Goal: Information Seeking & Learning: Check status

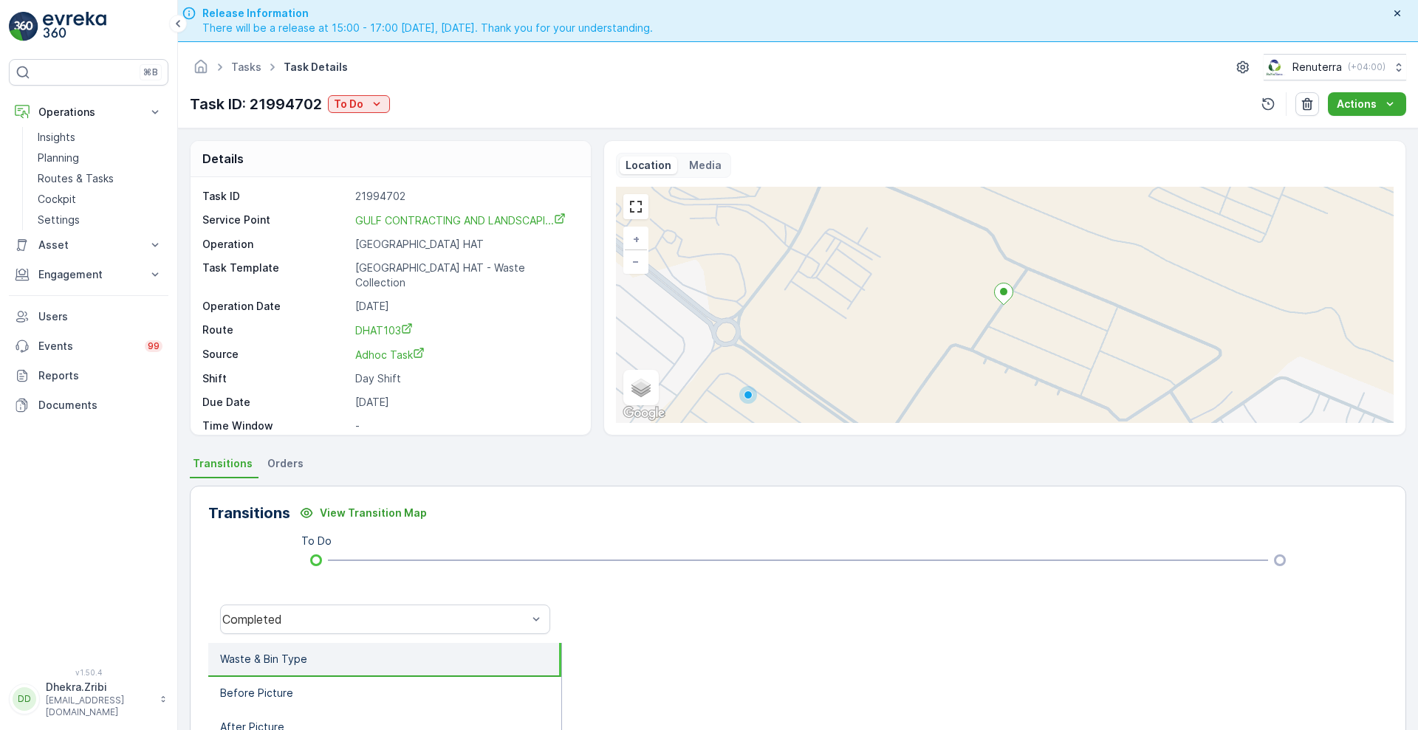
scroll to position [197, 0]
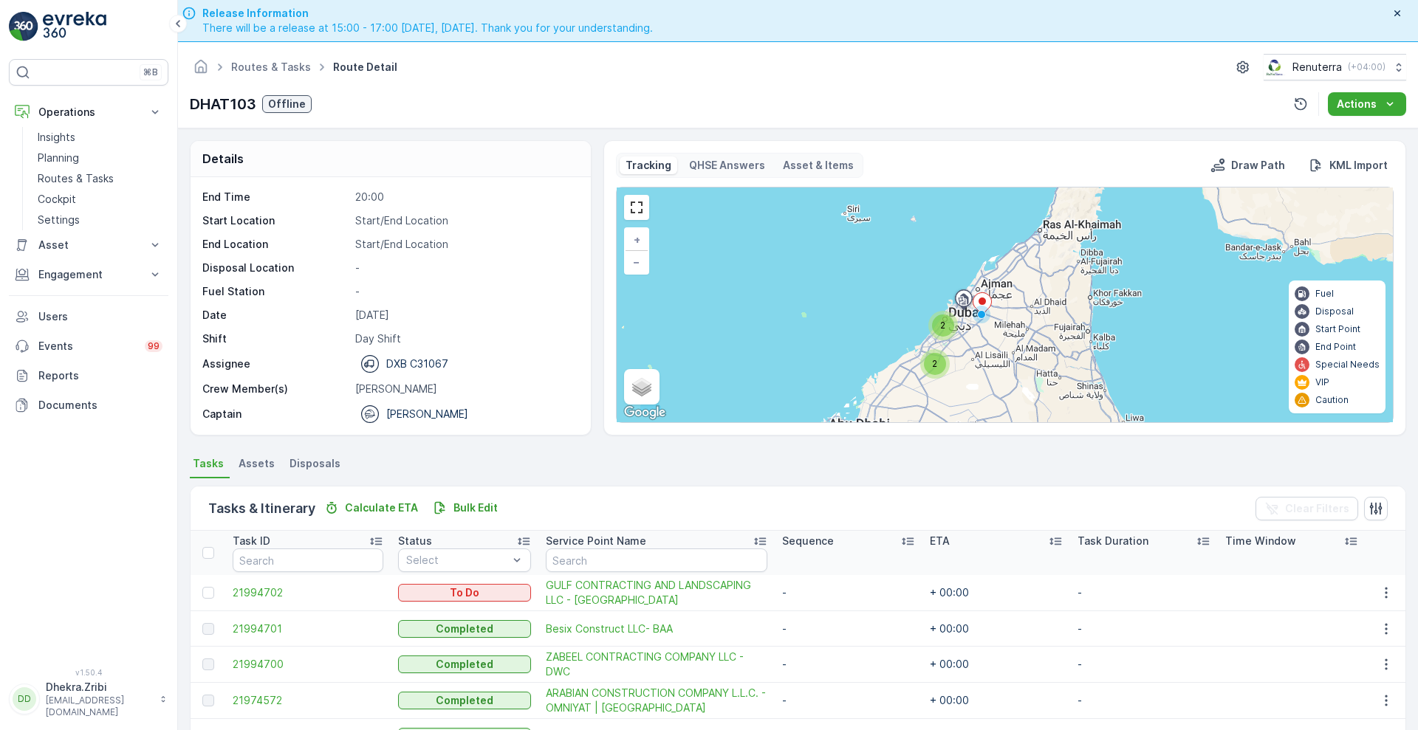
scroll to position [44, 0]
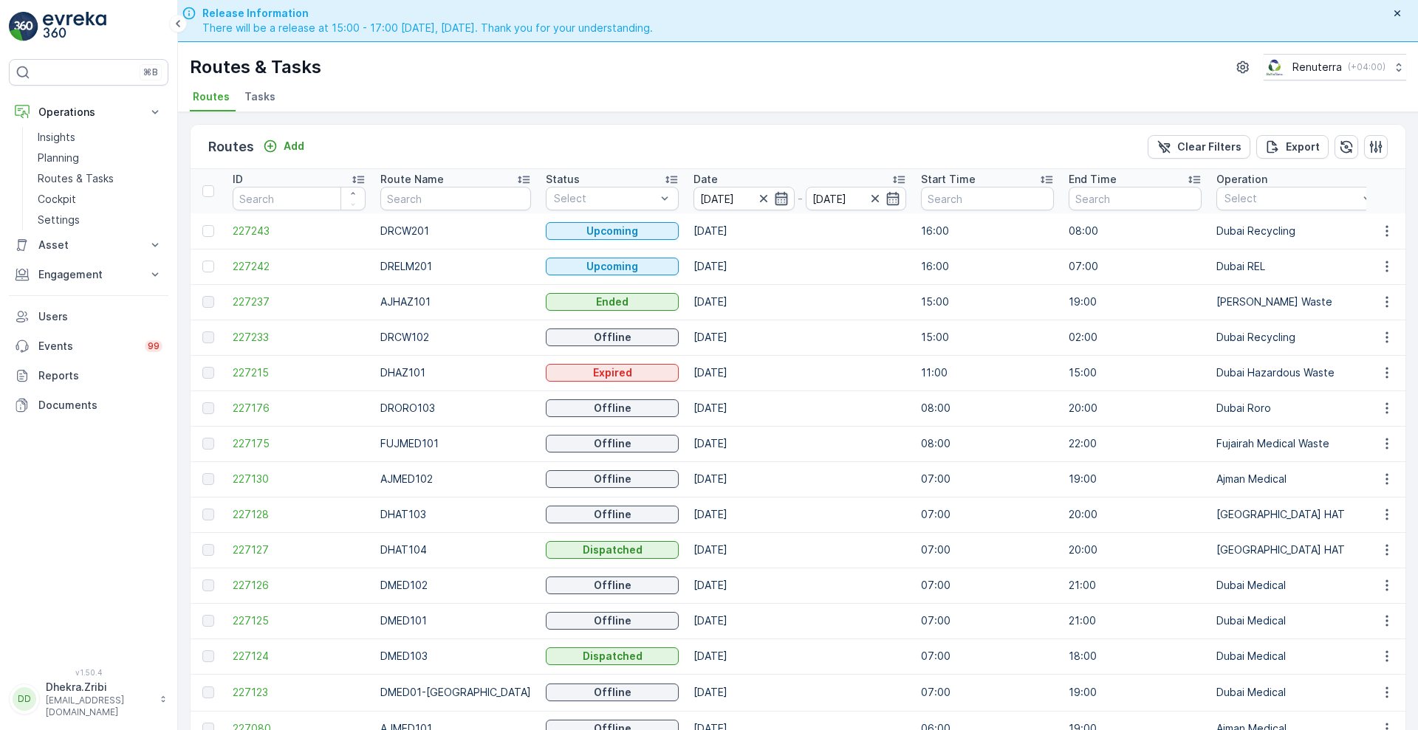
click at [774, 199] on icon "button" at bounding box center [781, 198] width 15 height 15
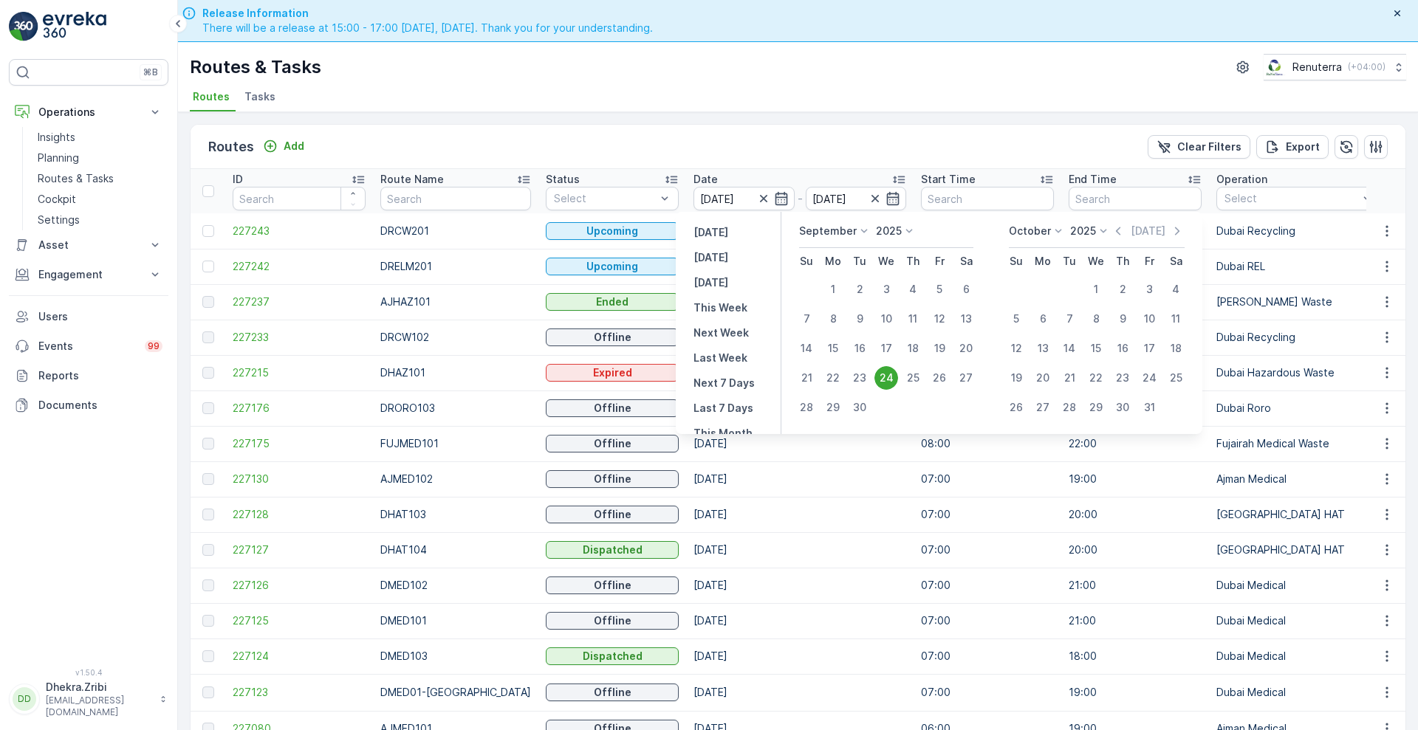
click at [894, 380] on div "24" at bounding box center [886, 378] width 24 height 24
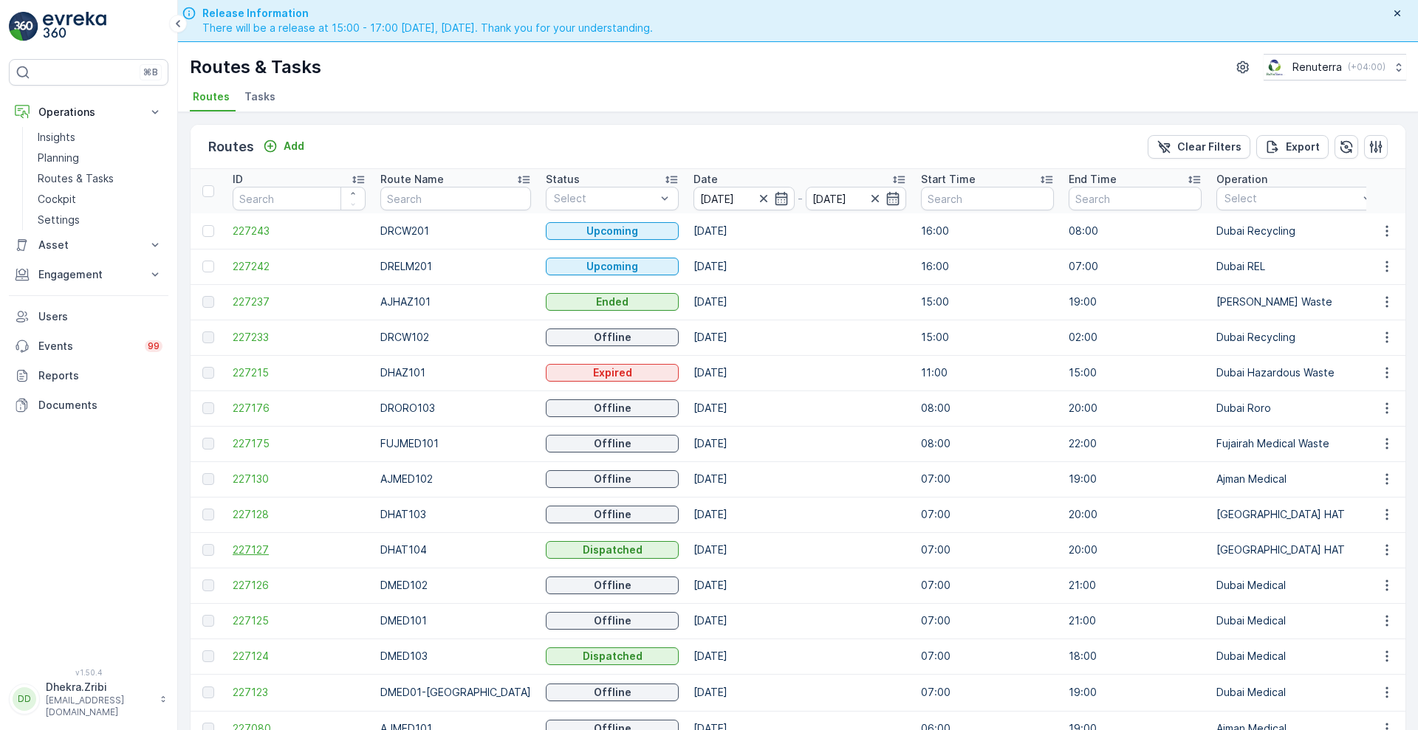
click at [241, 547] on span "227127" at bounding box center [299, 550] width 133 height 15
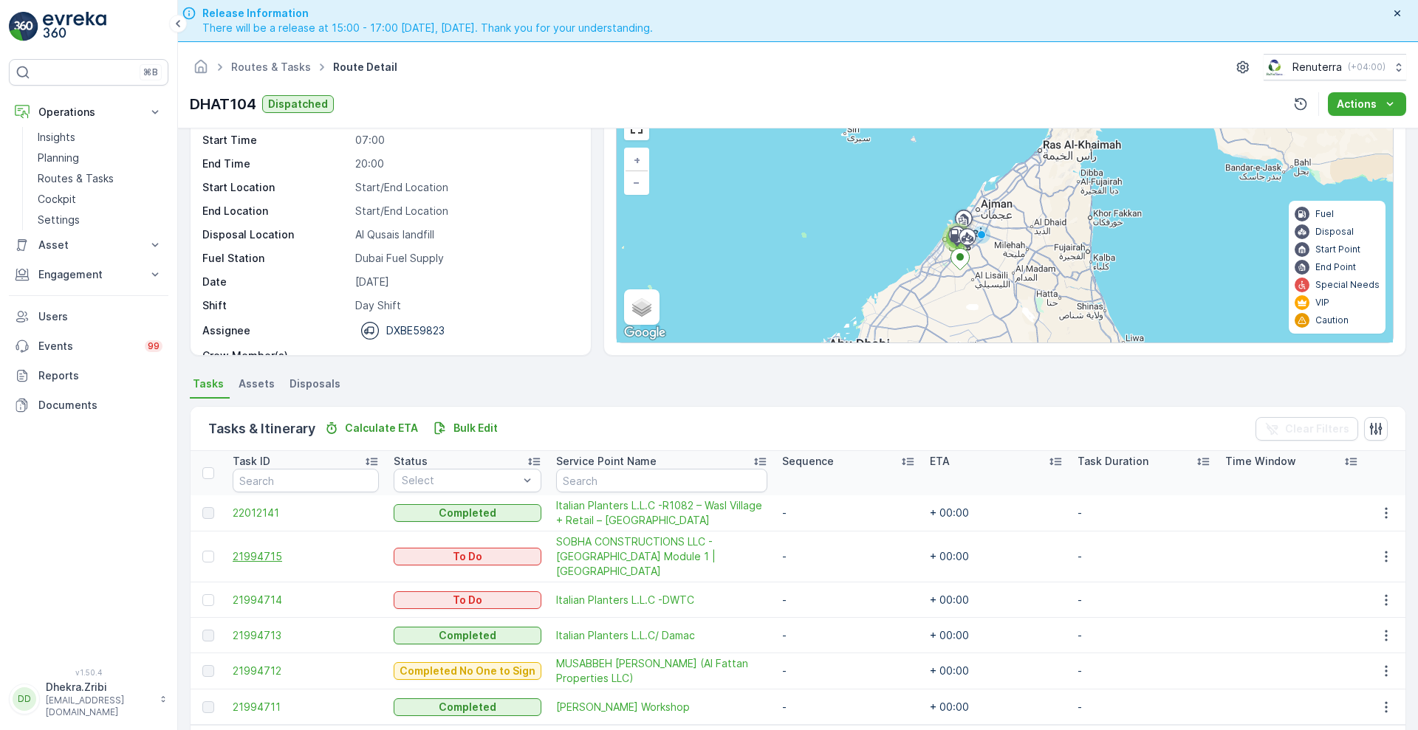
click at [247, 551] on span "21994715" at bounding box center [306, 556] width 146 height 15
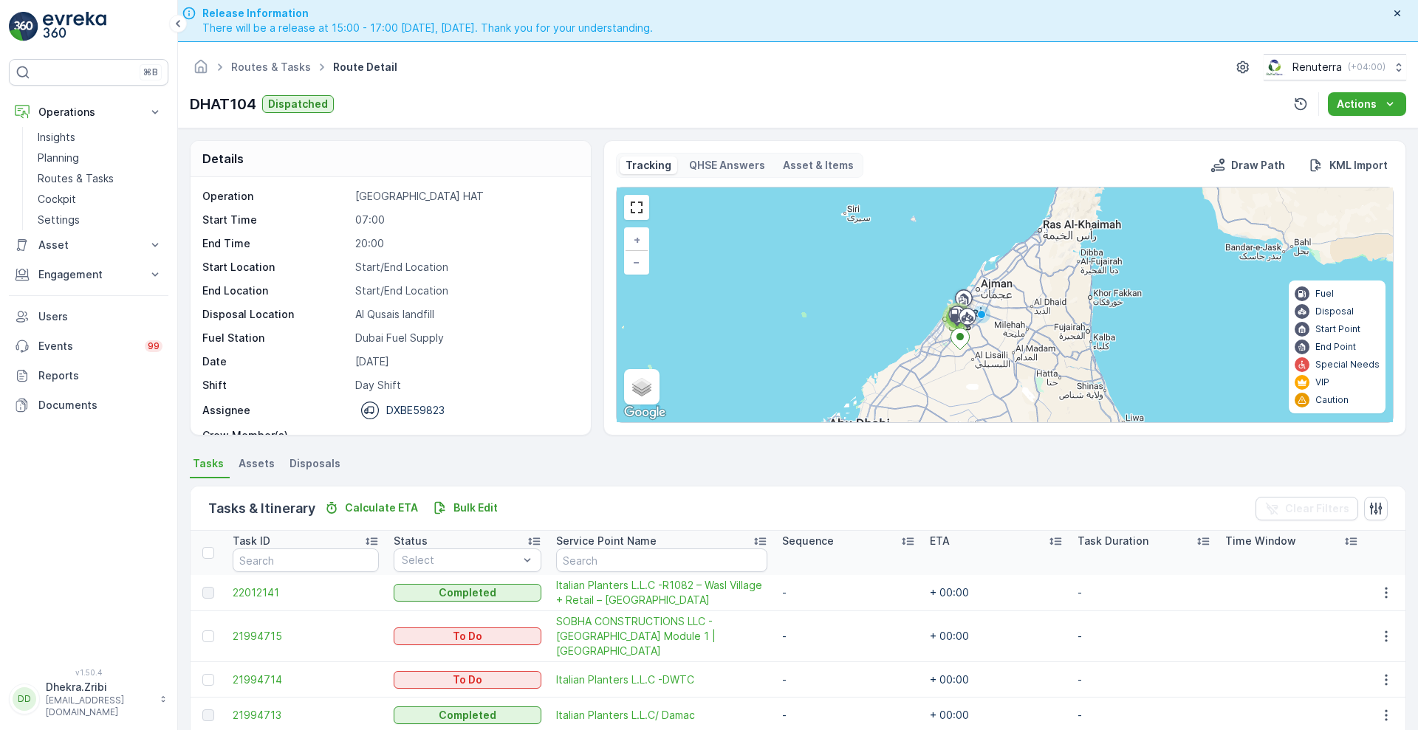
click at [260, 662] on td "21994714" at bounding box center [305, 679] width 161 height 35
click at [259, 673] on span "21994714" at bounding box center [306, 680] width 146 height 15
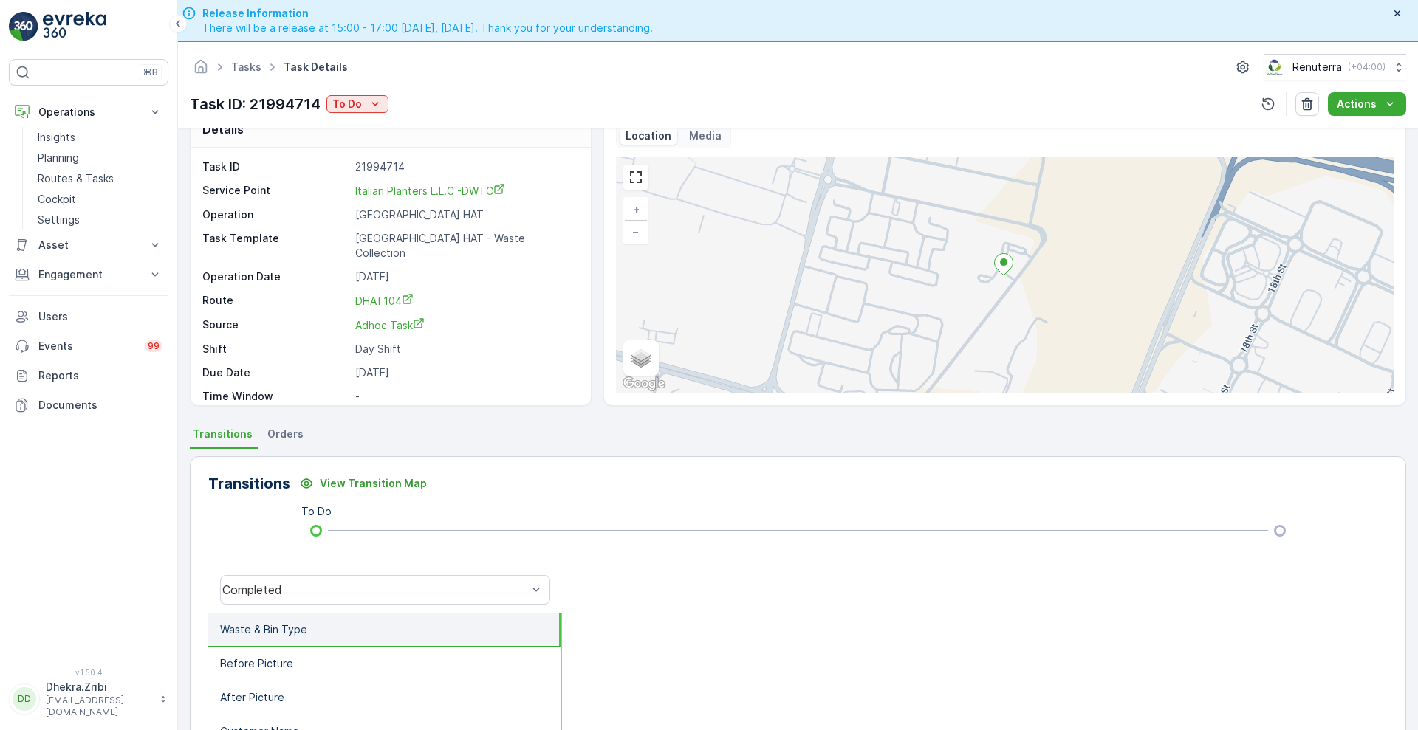
click at [337, 626] on li "Waste & Bin Type" at bounding box center [384, 631] width 353 height 34
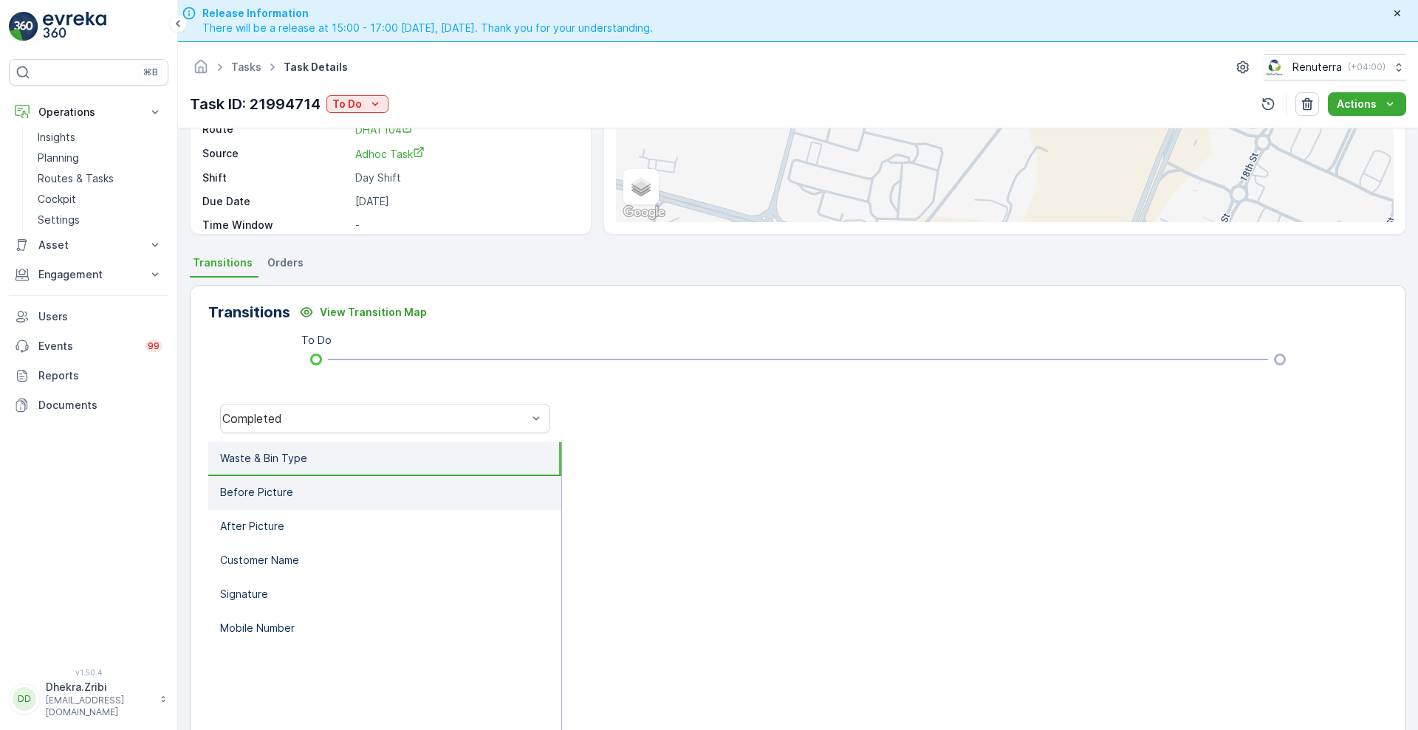
click at [296, 506] on li "Before Picture" at bounding box center [384, 493] width 353 height 34
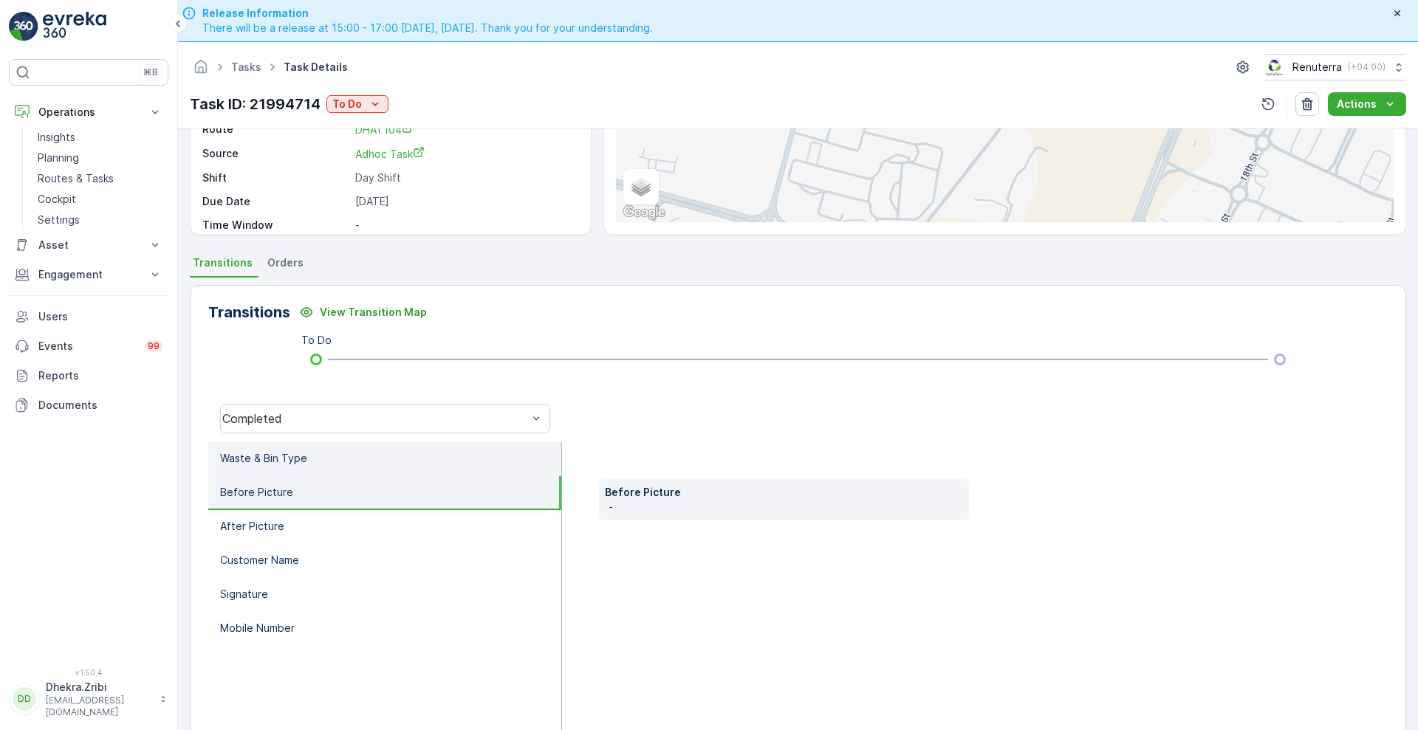
click at [328, 471] on li "Waste & Bin Type" at bounding box center [384, 459] width 353 height 34
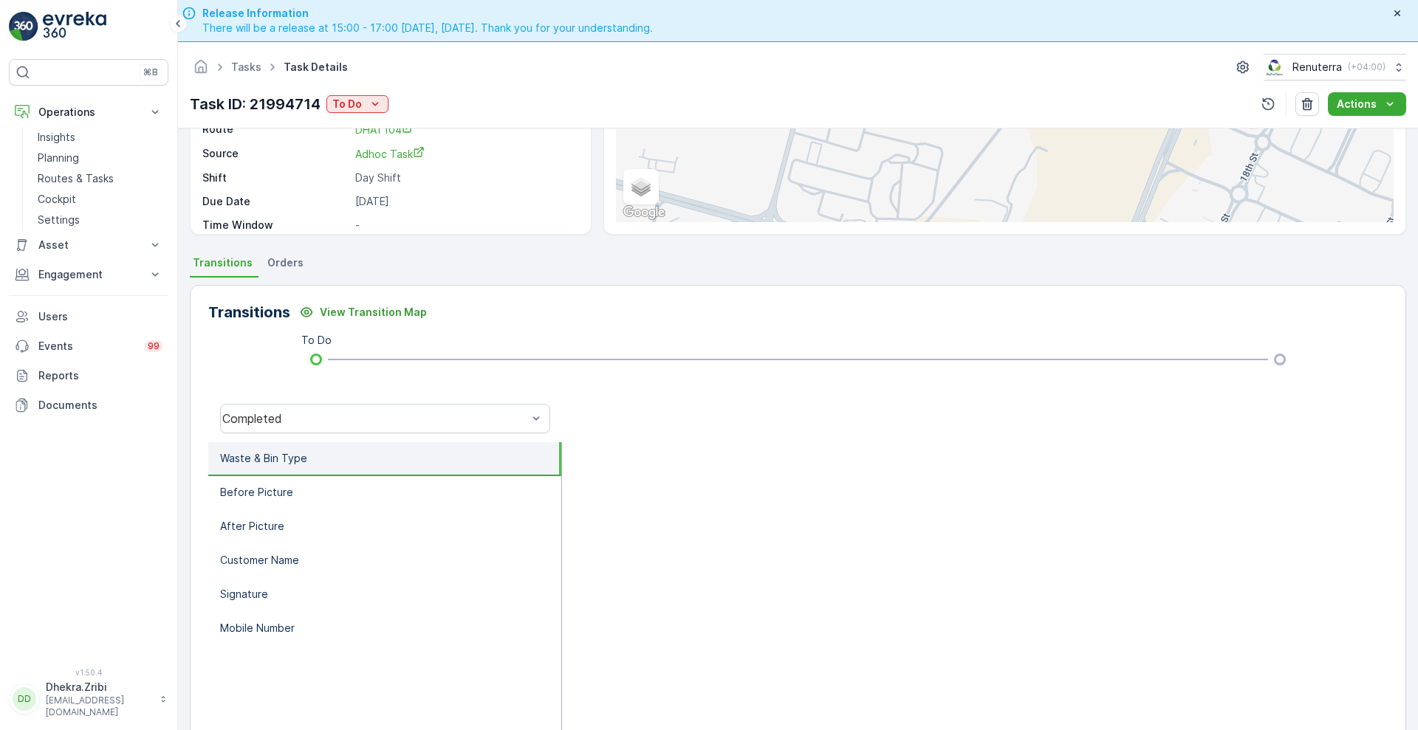
scroll to position [0, 0]
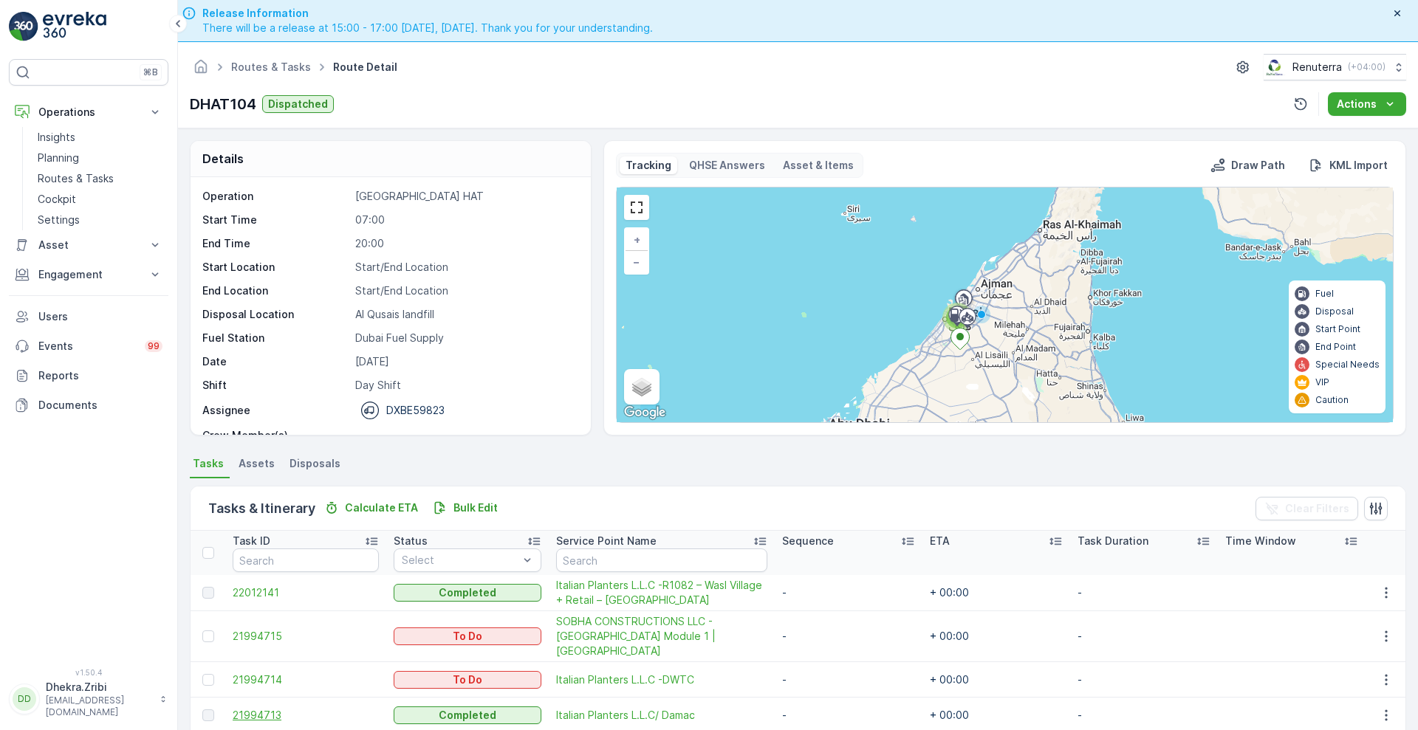
click at [272, 708] on span "21994713" at bounding box center [306, 715] width 146 height 15
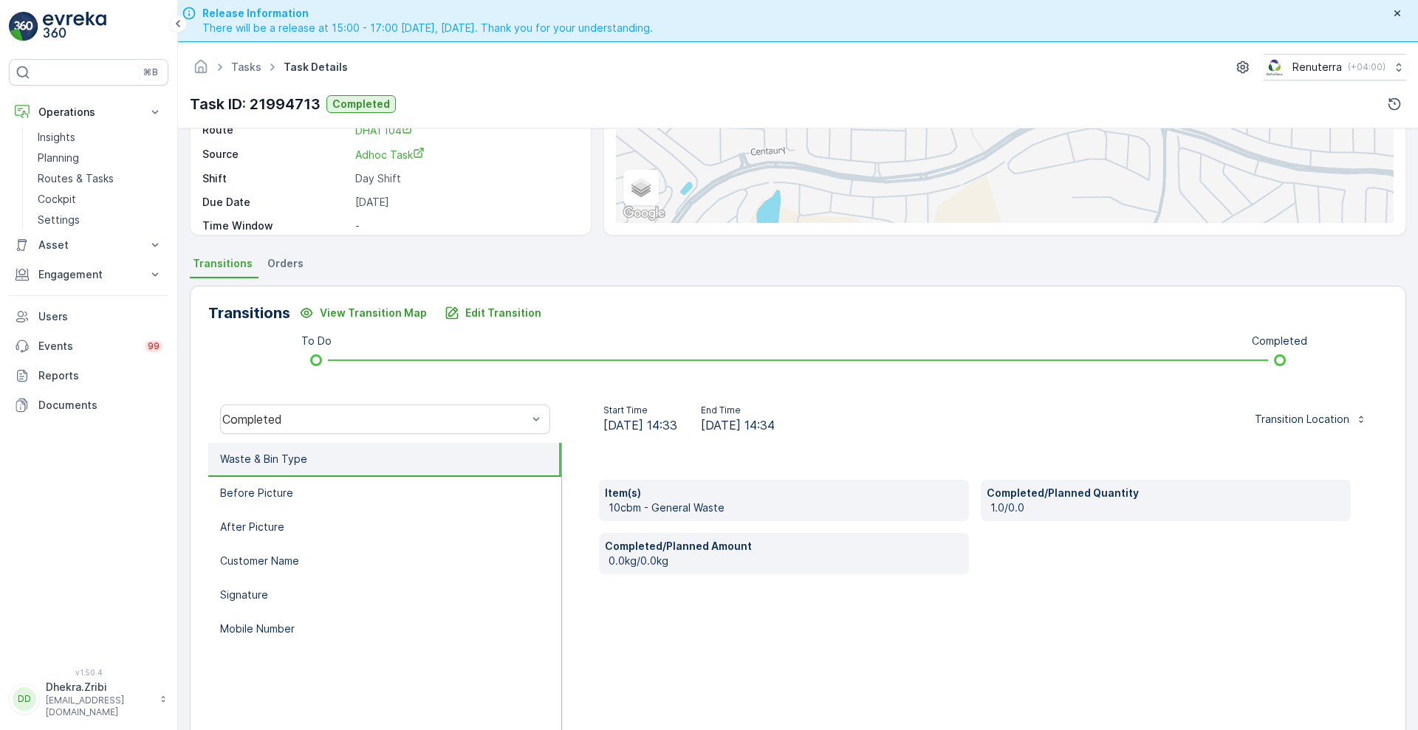
scroll to position [198, 0]
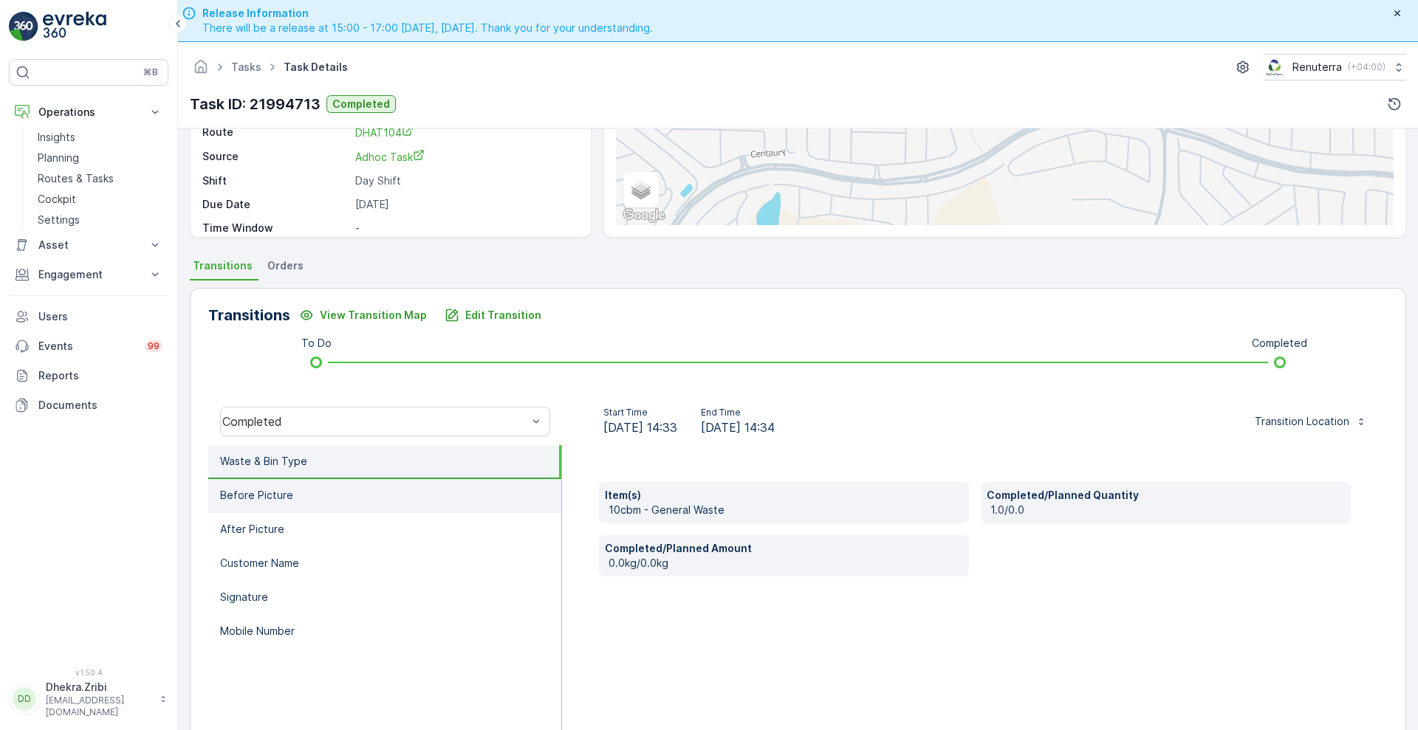
click at [295, 484] on li "Before Picture" at bounding box center [384, 496] width 353 height 34
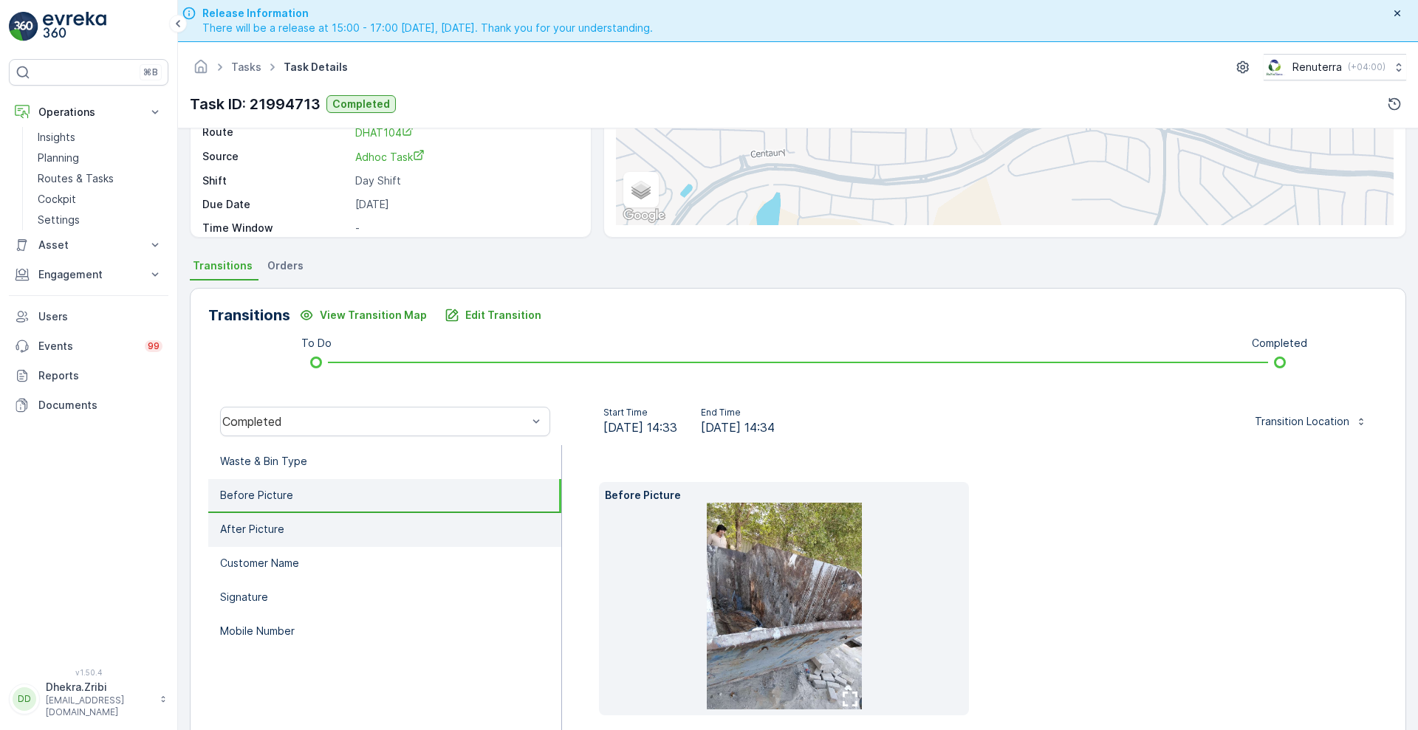
click at [286, 535] on li "After Picture" at bounding box center [384, 530] width 353 height 34
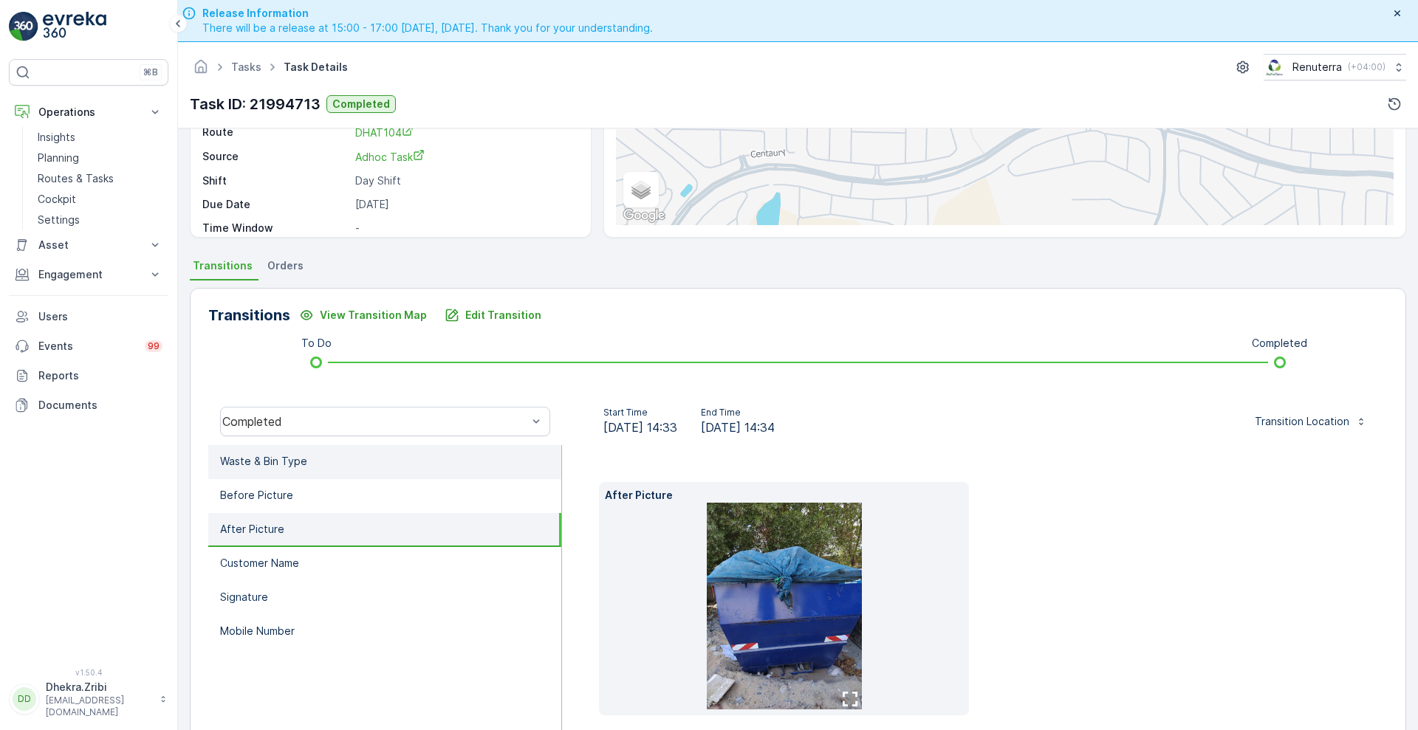
click at [271, 467] on p "Waste & Bin Type" at bounding box center [263, 461] width 87 height 15
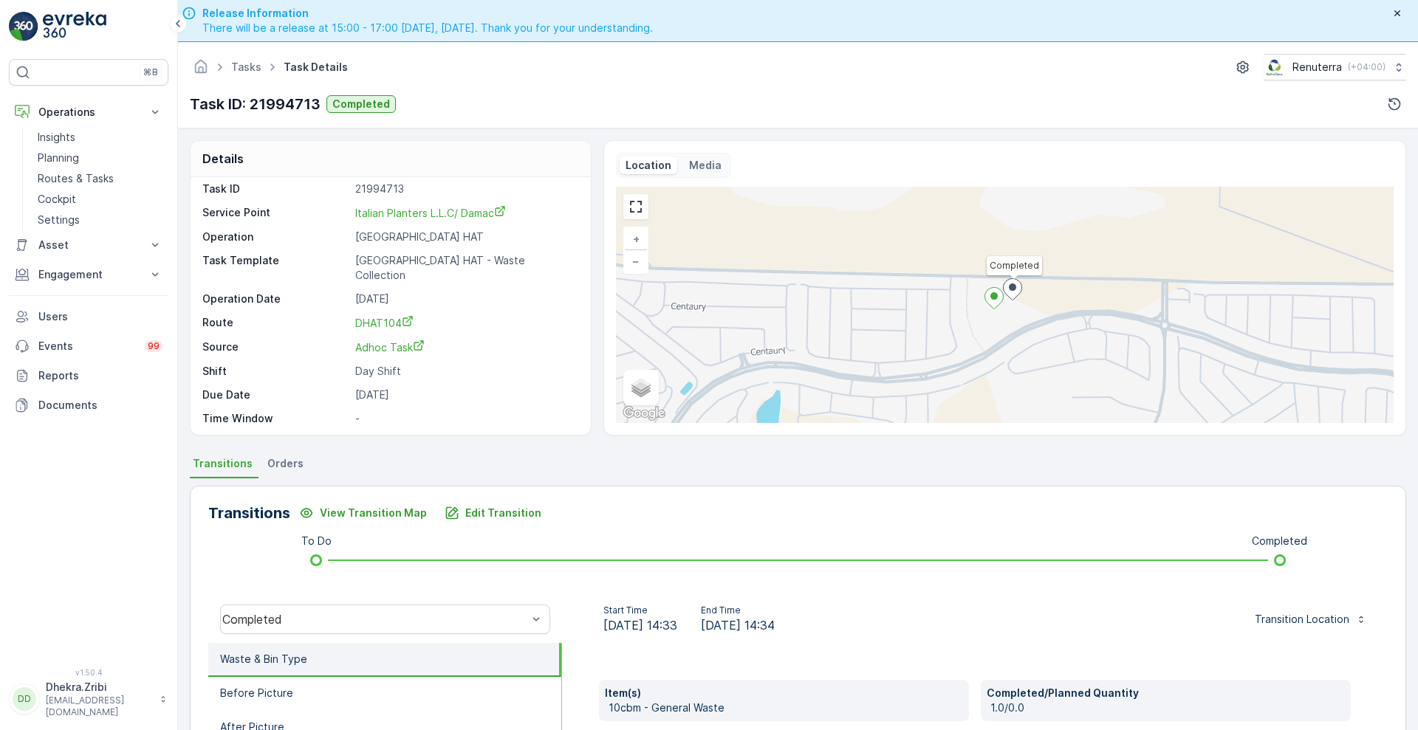
scroll to position [5, 0]
